Goal: Task Accomplishment & Management: Use online tool/utility

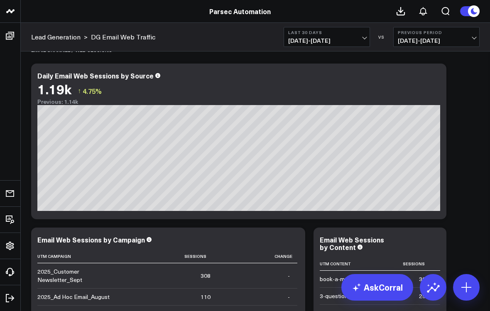
scroll to position [204, 0]
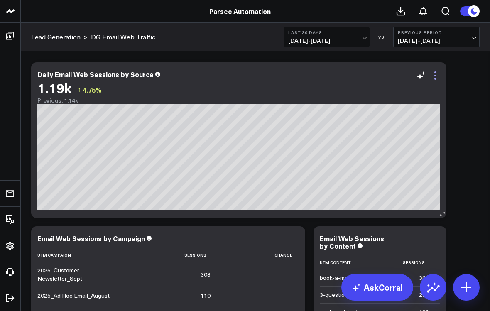
click at [435, 76] on icon at bounding box center [435, 76] width 2 height 2
click at [465, 79] on div "WEB SESSIONS BY CHANNEL Modify via AI Copy link to widget Ask support Remove Cr…" at bounding box center [255, 293] width 457 height 890
click at [437, 76] on icon at bounding box center [435, 76] width 10 height 10
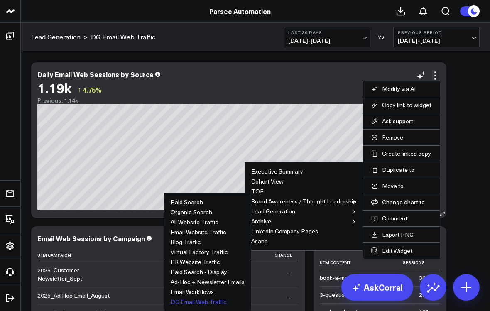
click at [200, 302] on button "DG Email Web Traffic" at bounding box center [199, 302] width 56 height 6
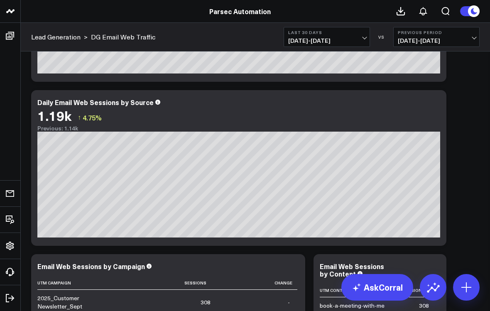
scroll to position [341, 0]
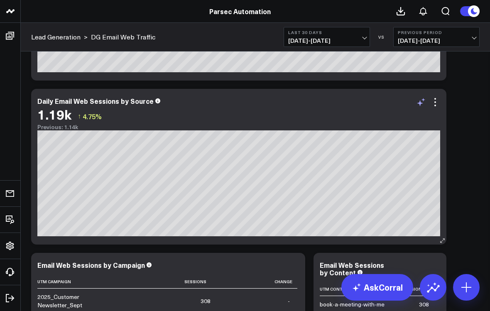
click at [422, 102] on icon at bounding box center [421, 102] width 10 height 10
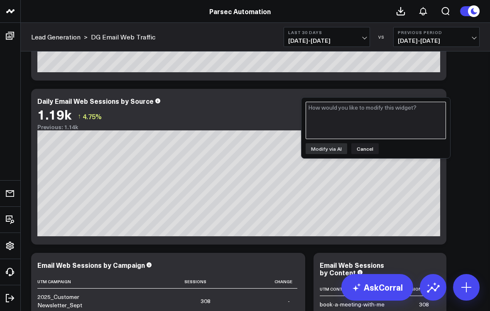
click at [369, 114] on textarea at bounding box center [376, 120] width 140 height 37
type textarea "Please group dates by week"
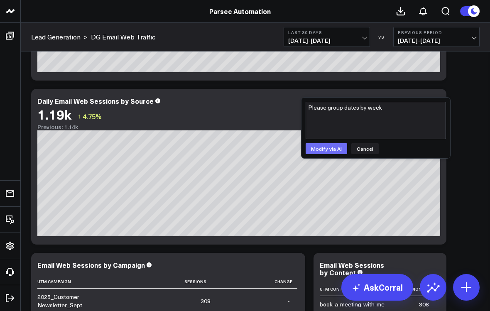
click at [334, 150] on button "Modify via AI" at bounding box center [327, 148] width 42 height 11
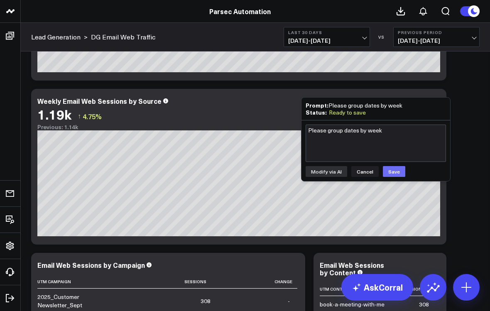
click at [390, 169] on button "Save" at bounding box center [394, 171] width 22 height 11
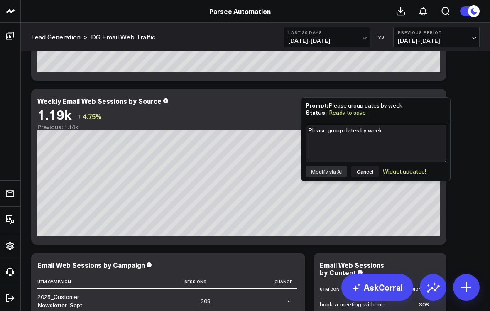
click at [395, 150] on textarea "Please group dates by week" at bounding box center [376, 143] width 140 height 37
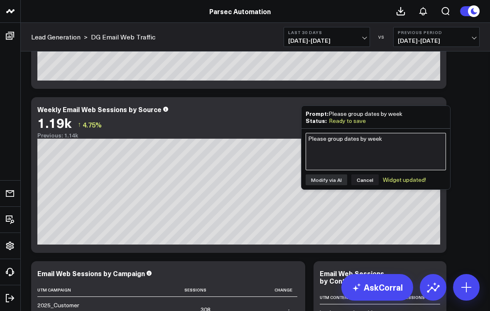
scroll to position [335, 0]
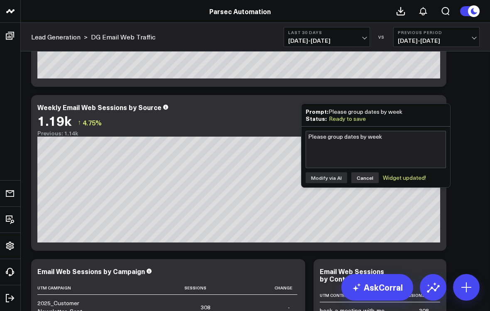
click at [363, 176] on button "Cancel" at bounding box center [364, 177] width 27 height 11
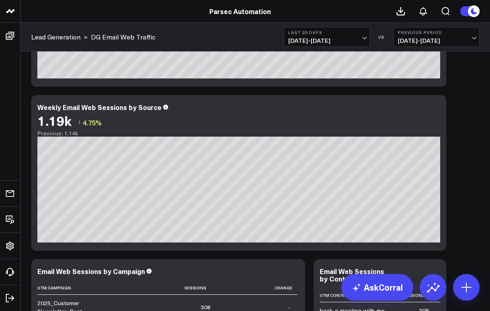
scroll to position [322, 0]
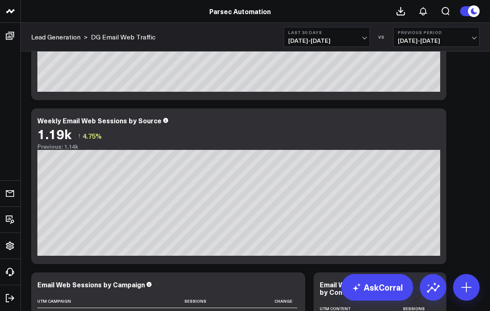
click at [343, 37] on span "[DATE] - [DATE]" at bounding box center [326, 40] width 77 height 7
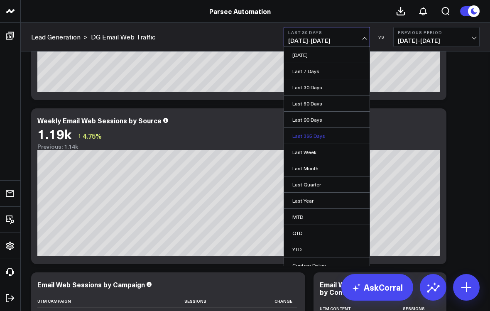
click at [309, 136] on link "Last 365 Days" at bounding box center [327, 136] width 86 height 16
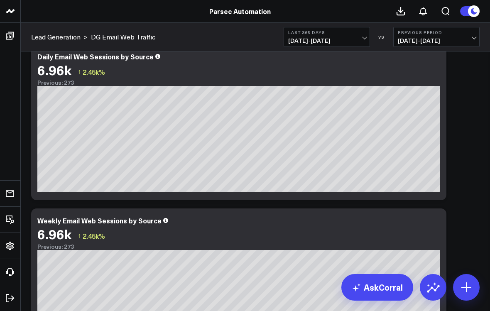
scroll to position [221, 0]
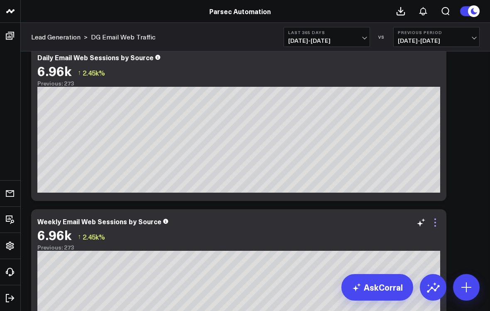
click at [434, 223] on icon at bounding box center [435, 223] width 10 height 10
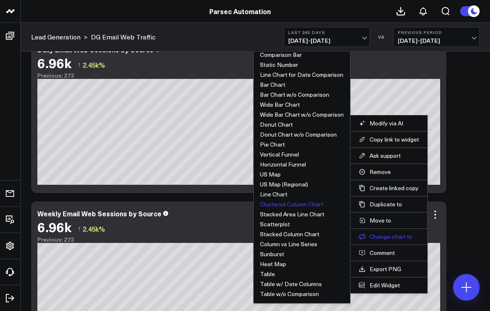
scroll to position [231, 0]
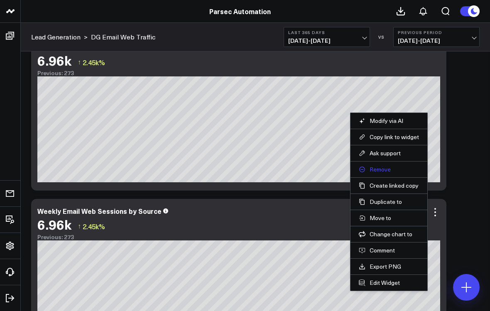
click at [387, 169] on button "Remove" at bounding box center [389, 169] width 60 height 7
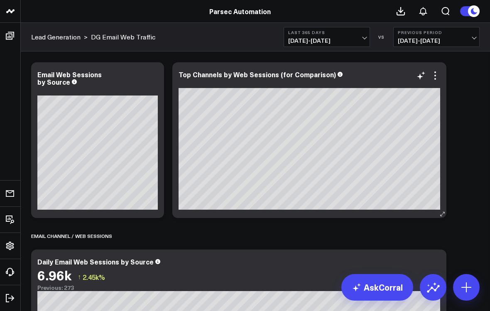
scroll to position [16, 0]
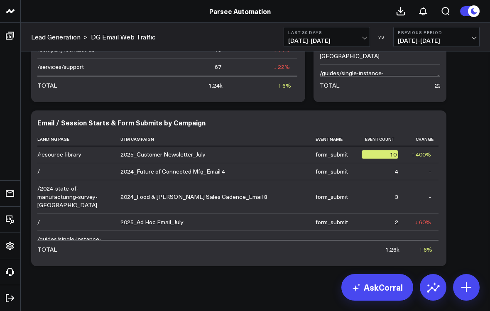
scroll to position [680, 0]
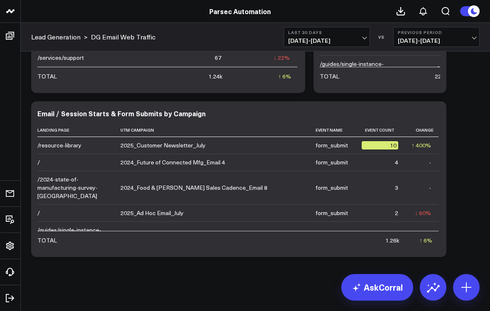
click at [321, 38] on span "[DATE] - [DATE]" at bounding box center [326, 40] width 77 height 7
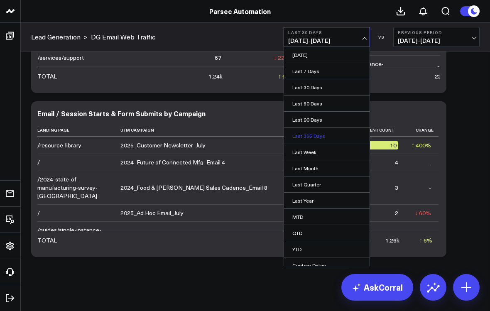
click at [311, 134] on link "Last 365 Days" at bounding box center [327, 136] width 86 height 16
